Goal: Obtain resource: Download file/media

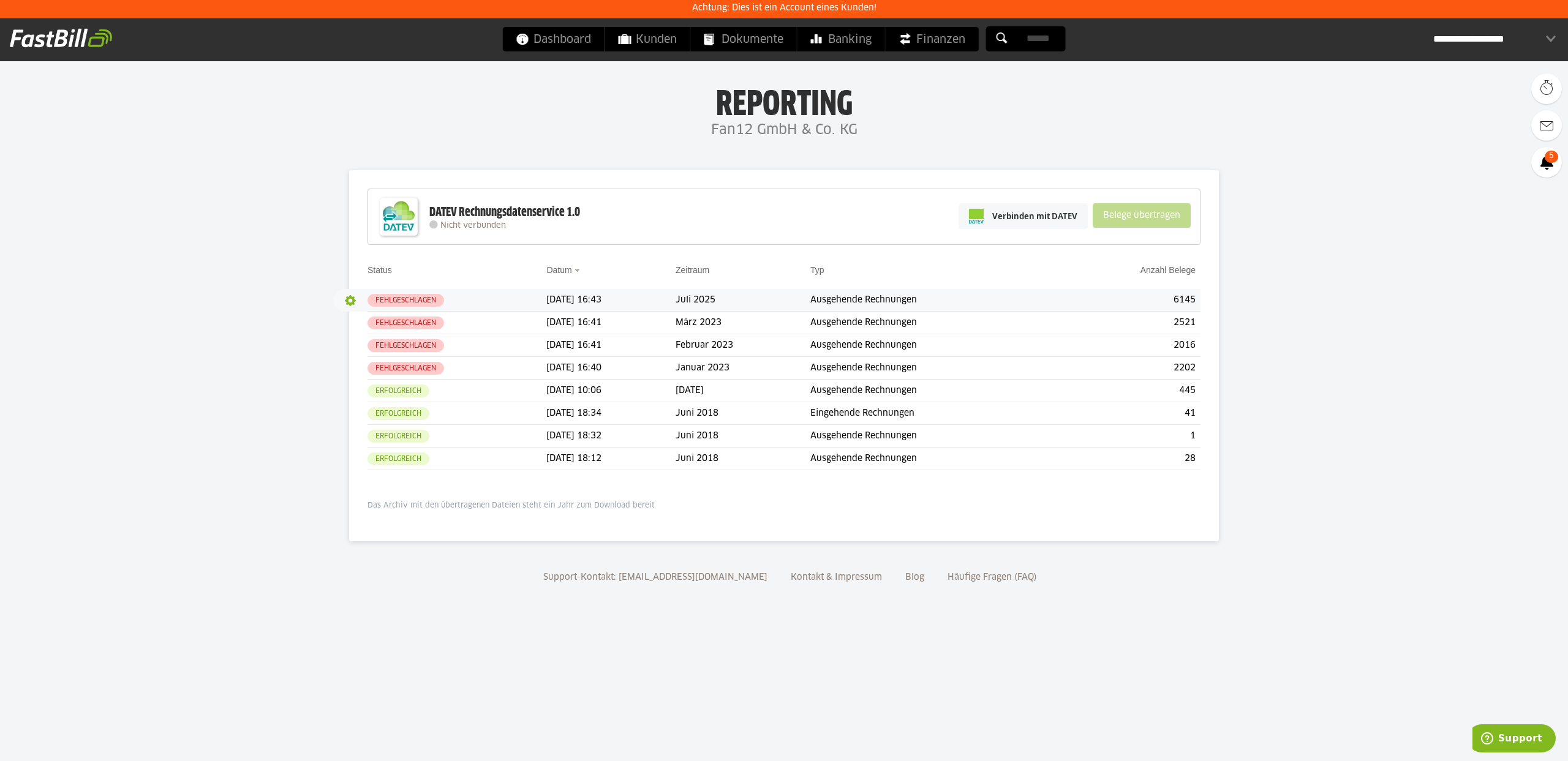
click at [350, 299] on button "button" at bounding box center [350, 300] width 21 height 21
click at [381, 341] on slot "Protokoll" at bounding box center [404, 342] width 98 height 13
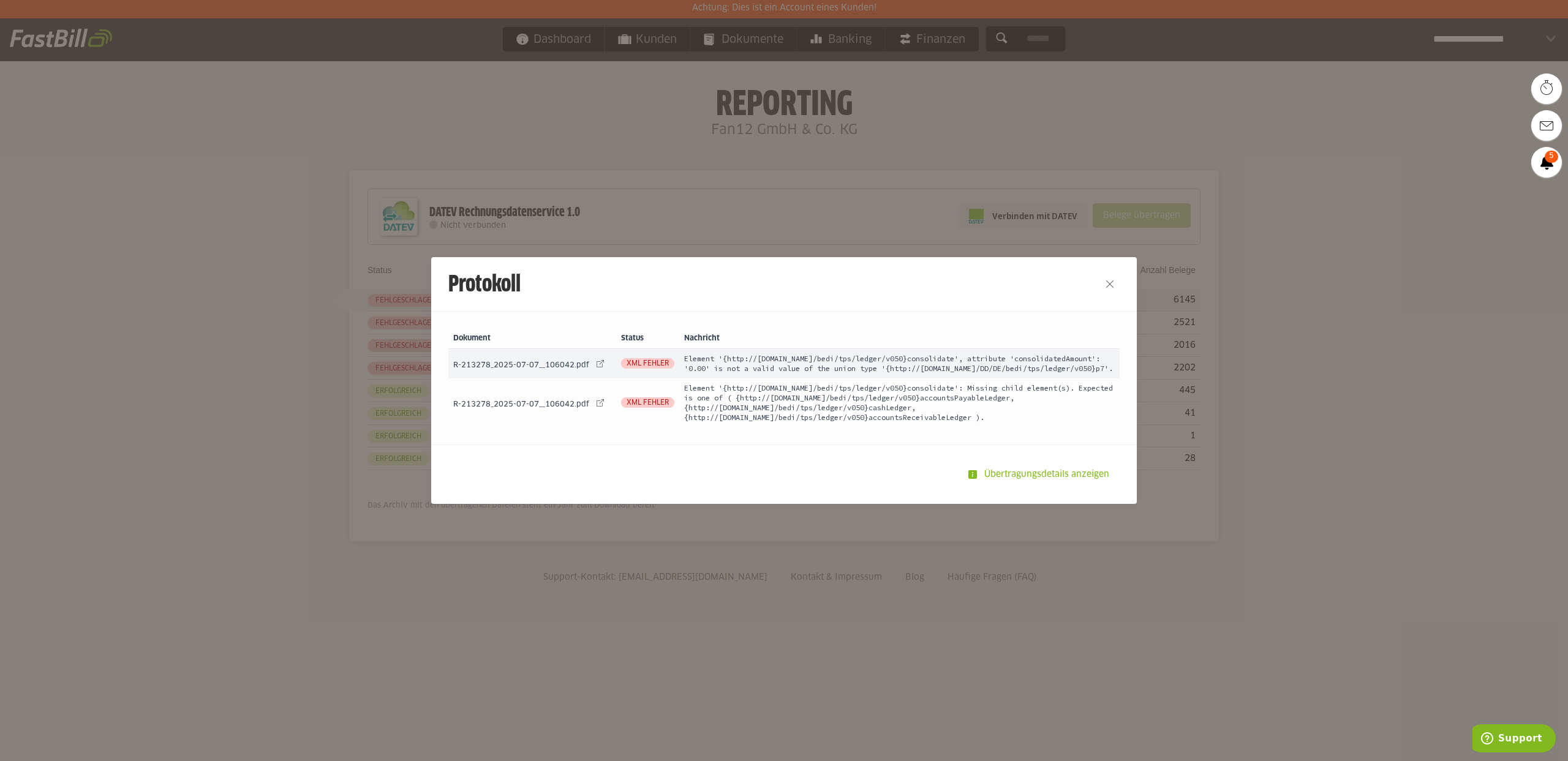
drag, startPoint x: 684, startPoint y: 351, endPoint x: 952, endPoint y: 381, distance: 269.7
click at [952, 378] on td "Element '{http://[DOMAIN_NAME]/bedi/tps/ledger/v050}consolidate', attribute 'co…" at bounding box center [899, 363] width 440 height 29
copy td "Element '{http://[DOMAIN_NAME]/bedi/tps/ledger/v050}consolidate', attribute 'co…"
click at [1111, 278] on button "Close" at bounding box center [1110, 283] width 19 height 19
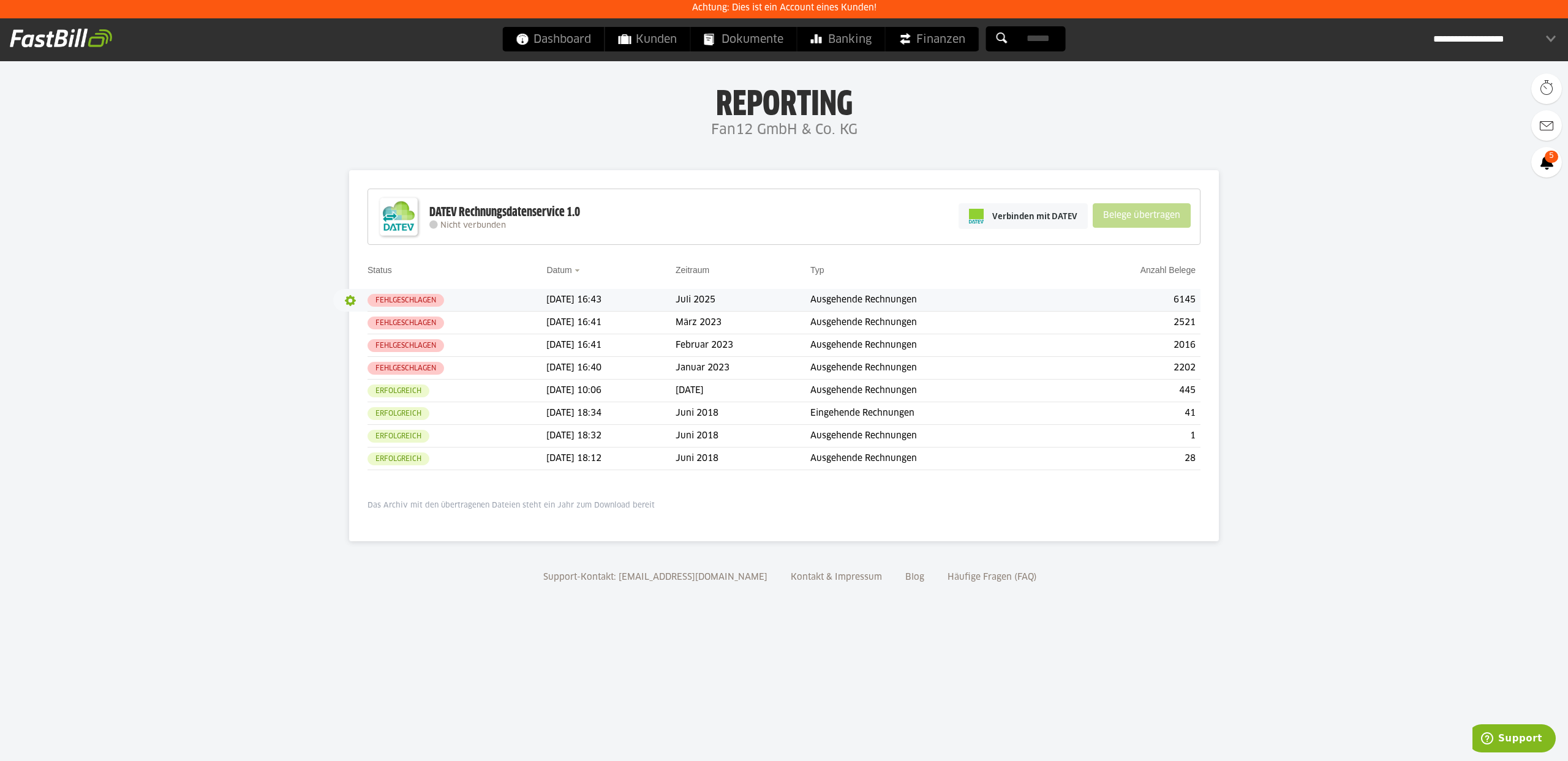
click at [354, 300] on button "button" at bounding box center [350, 300] width 21 height 21
click at [376, 371] on slot "Download Debug JSON" at bounding box center [404, 376] width 98 height 13
click at [348, 323] on button "button" at bounding box center [350, 323] width 21 height 21
click at [390, 361] on slot "Protokoll" at bounding box center [404, 365] width 98 height 13
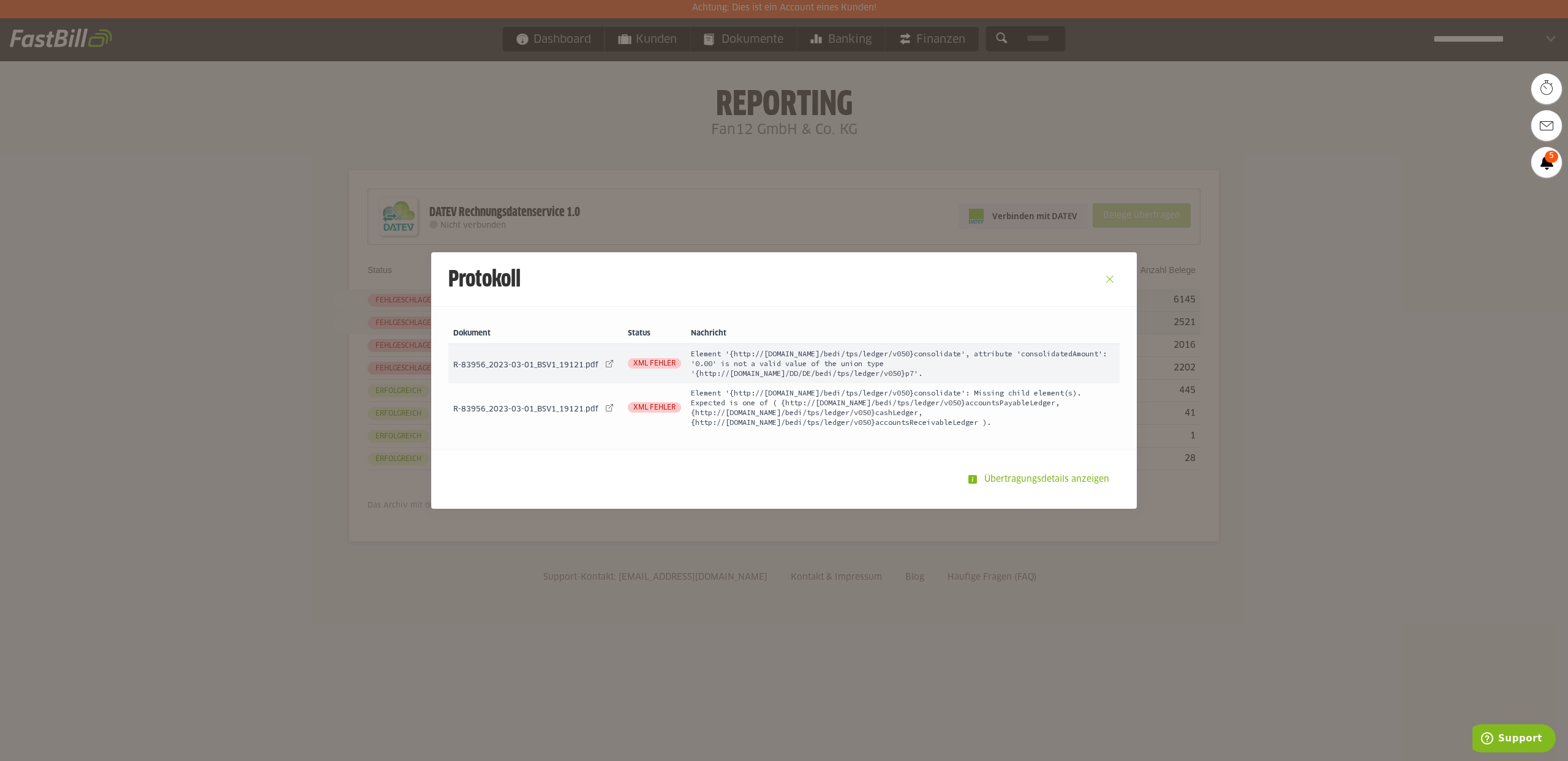
click at [1114, 278] on button "Close" at bounding box center [1110, 278] width 19 height 19
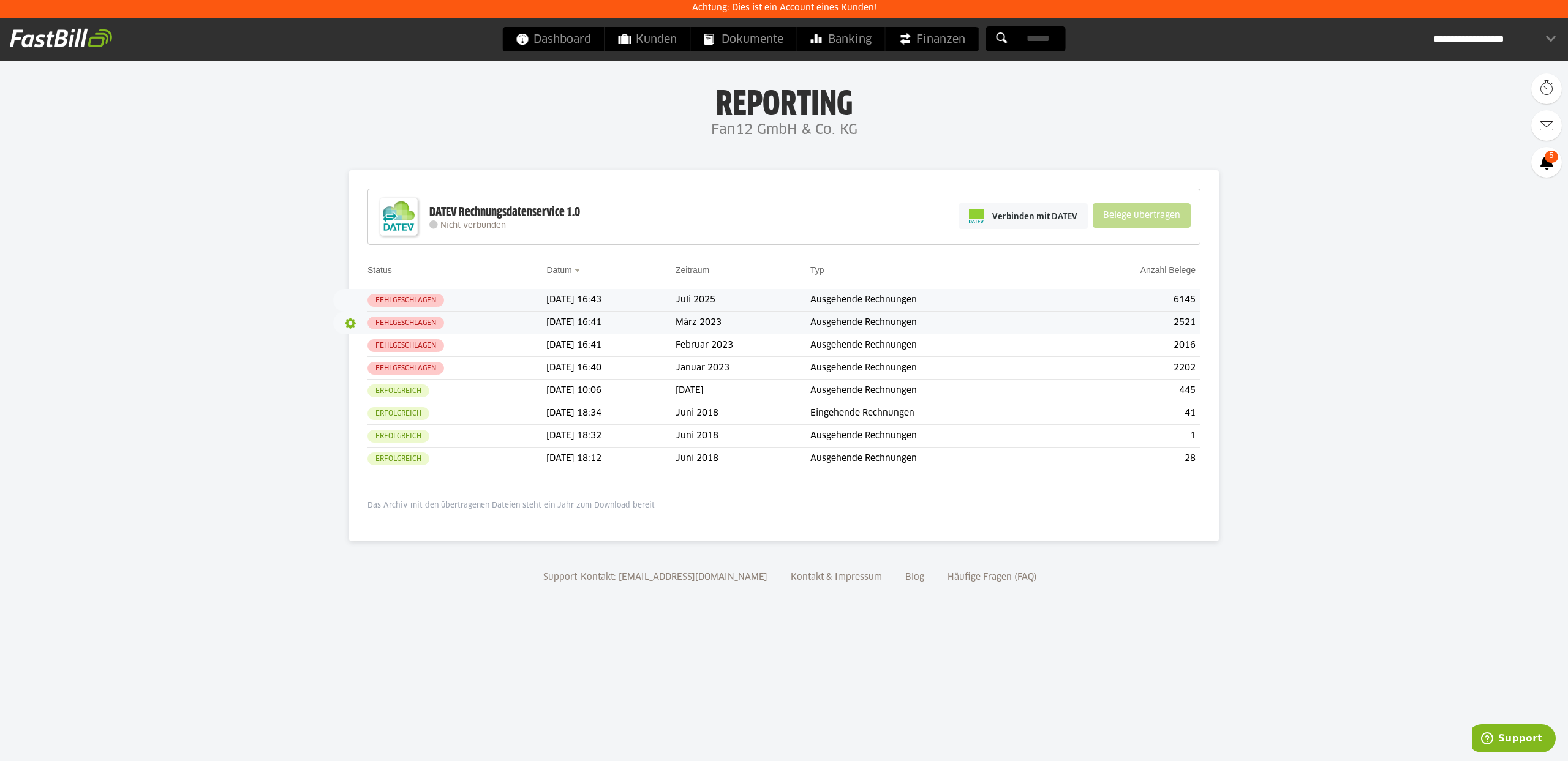
click at [349, 323] on button "button" at bounding box center [350, 323] width 21 height 21
click at [384, 395] on slot "Download Debug JSON" at bounding box center [404, 399] width 98 height 13
click at [1473, 41] on div "**********" at bounding box center [1495, 39] width 123 height 24
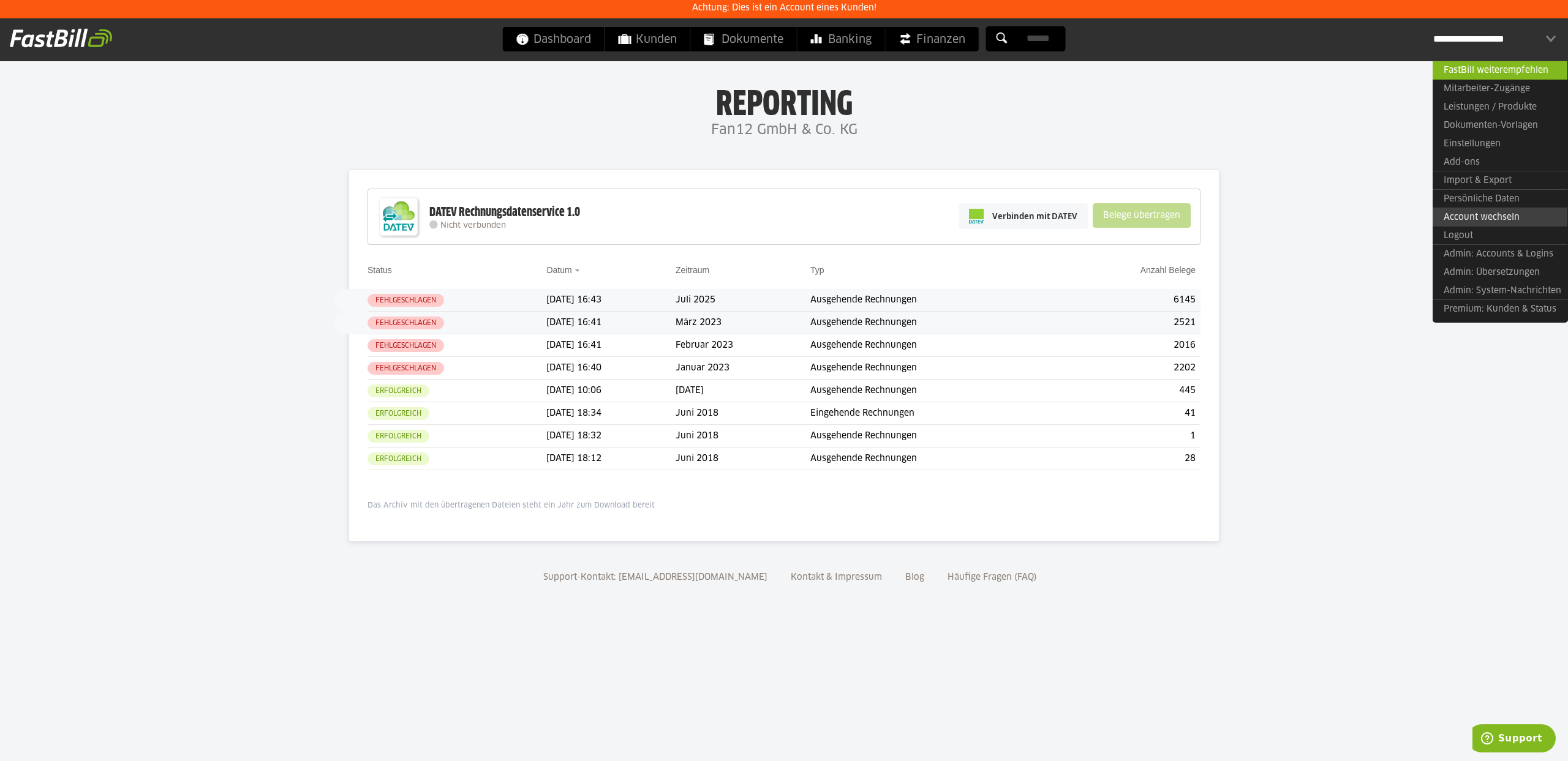
click at [1483, 218] on link "Account wechseln" at bounding box center [1500, 217] width 135 height 19
